Goal: Information Seeking & Learning: Find specific fact

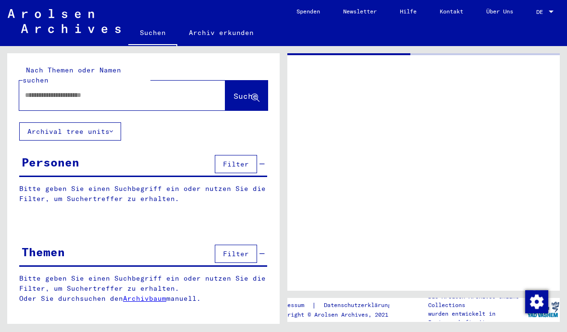
type input "******"
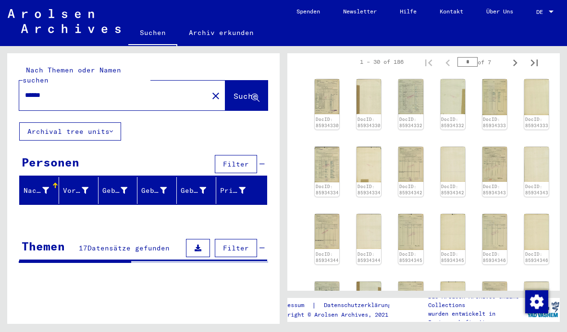
scroll to position [218, 0]
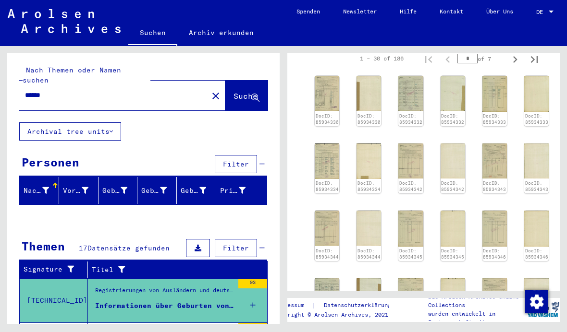
click at [409, 163] on img at bounding box center [410, 161] width 24 height 35
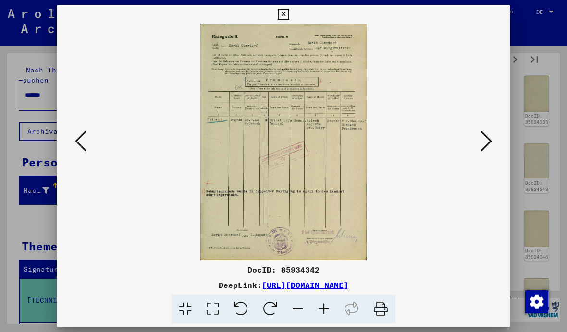
click at [469, 133] on img at bounding box center [283, 142] width 388 height 236
click at [480, 138] on button at bounding box center [485, 141] width 17 height 27
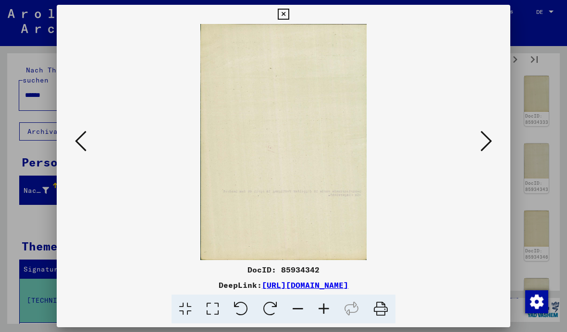
click at [486, 143] on icon at bounding box center [486, 141] width 12 height 23
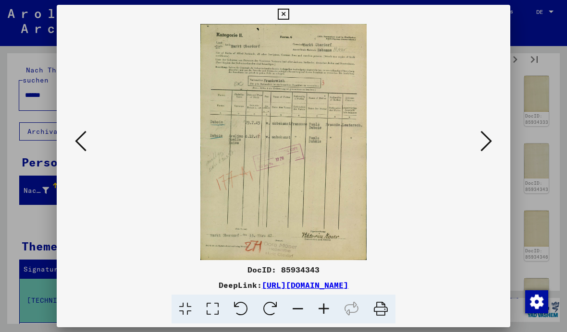
click at [487, 142] on icon at bounding box center [486, 141] width 12 height 23
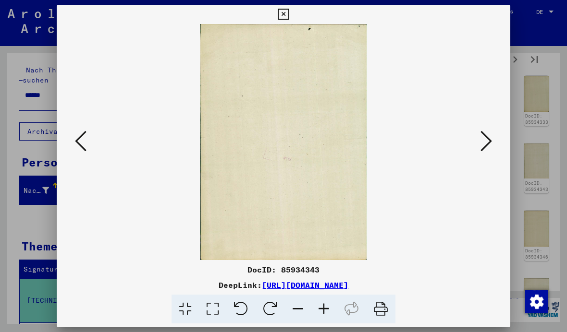
click at [487, 143] on icon at bounding box center [486, 141] width 12 height 23
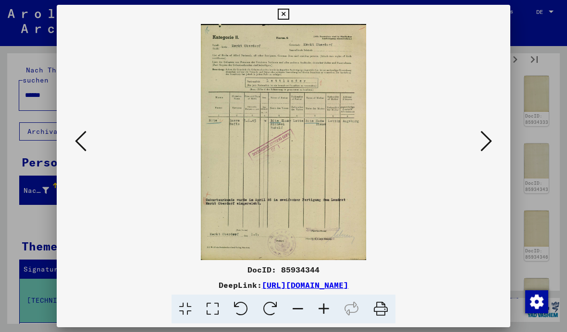
click at [488, 144] on icon at bounding box center [486, 141] width 12 height 23
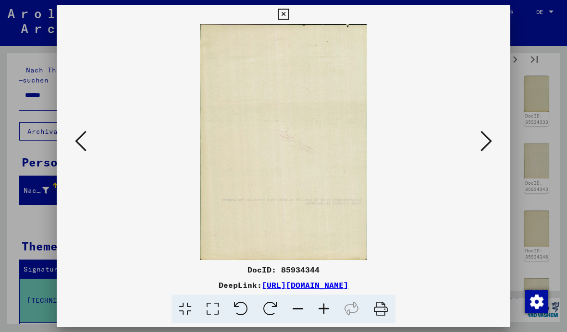
click at [487, 145] on icon at bounding box center [486, 141] width 12 height 23
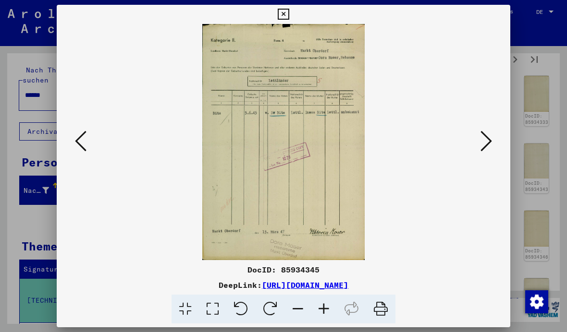
click at [480, 139] on icon at bounding box center [486, 141] width 12 height 23
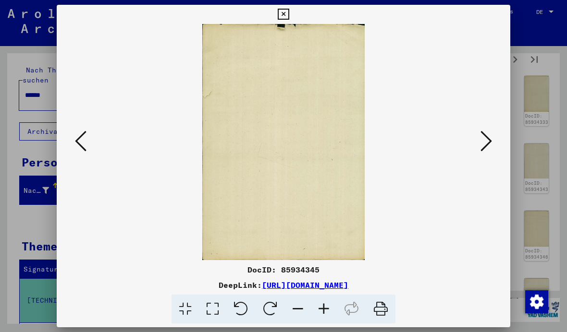
click at [480, 139] on icon at bounding box center [486, 141] width 12 height 23
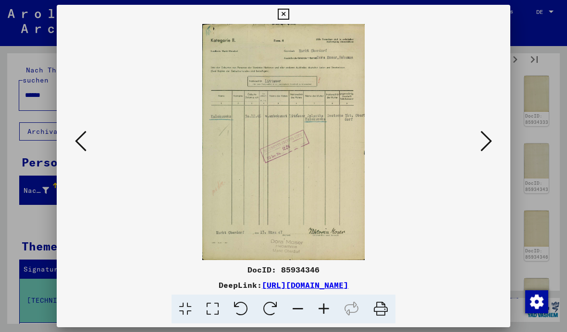
click at [289, 19] on icon at bounding box center [283, 15] width 11 height 12
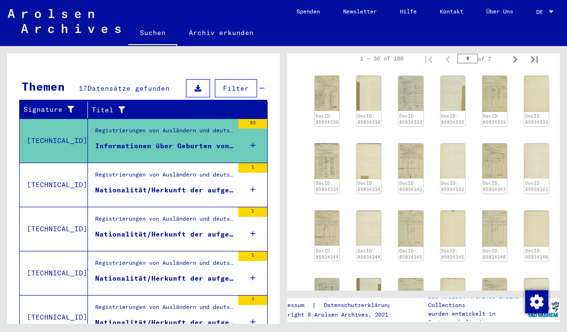
scroll to position [0, 0]
